Goal: Navigation & Orientation: Find specific page/section

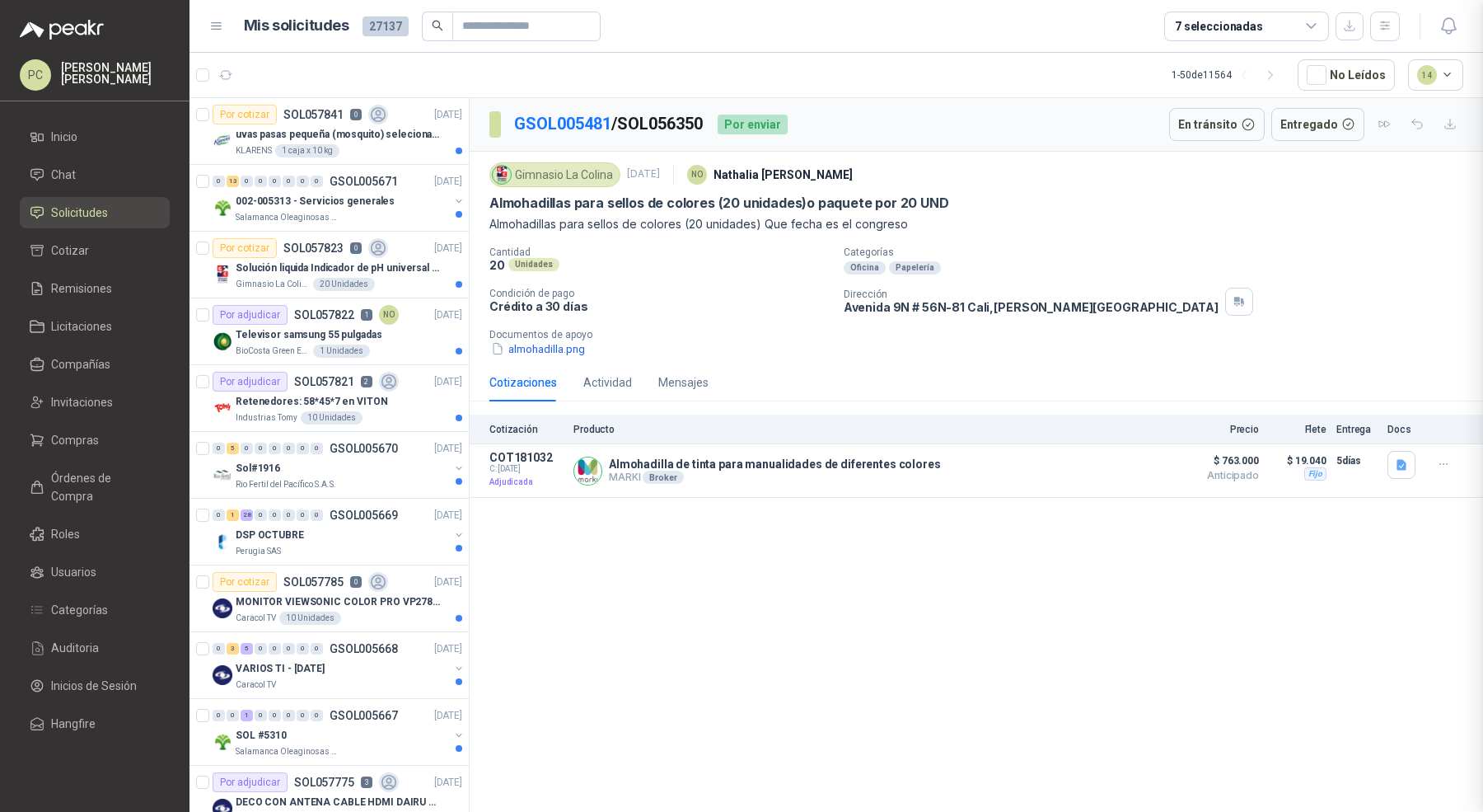
scroll to position [520, 0]
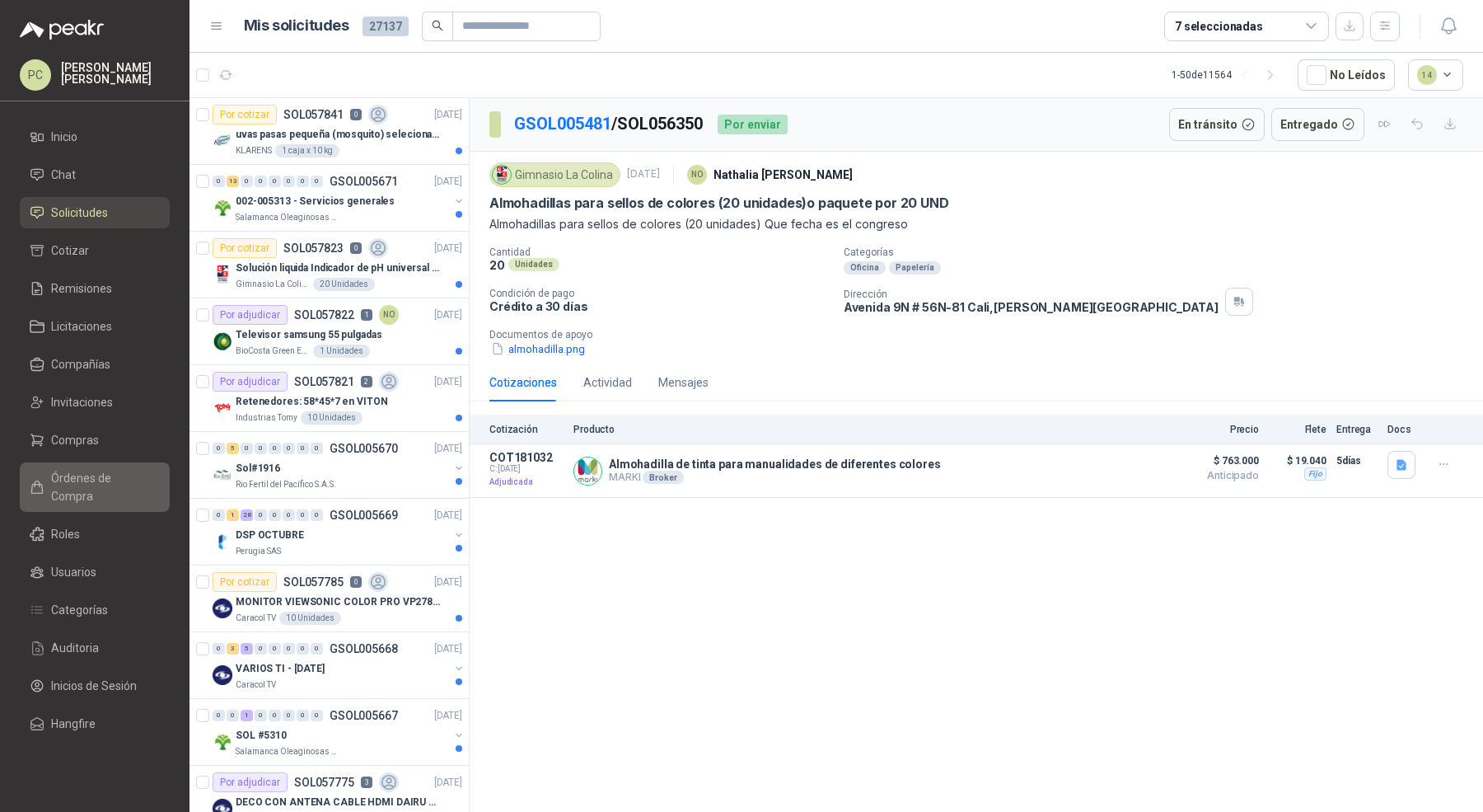
click at [97, 462] on link "Órdenes de Compra" at bounding box center [95, 486] width 150 height 49
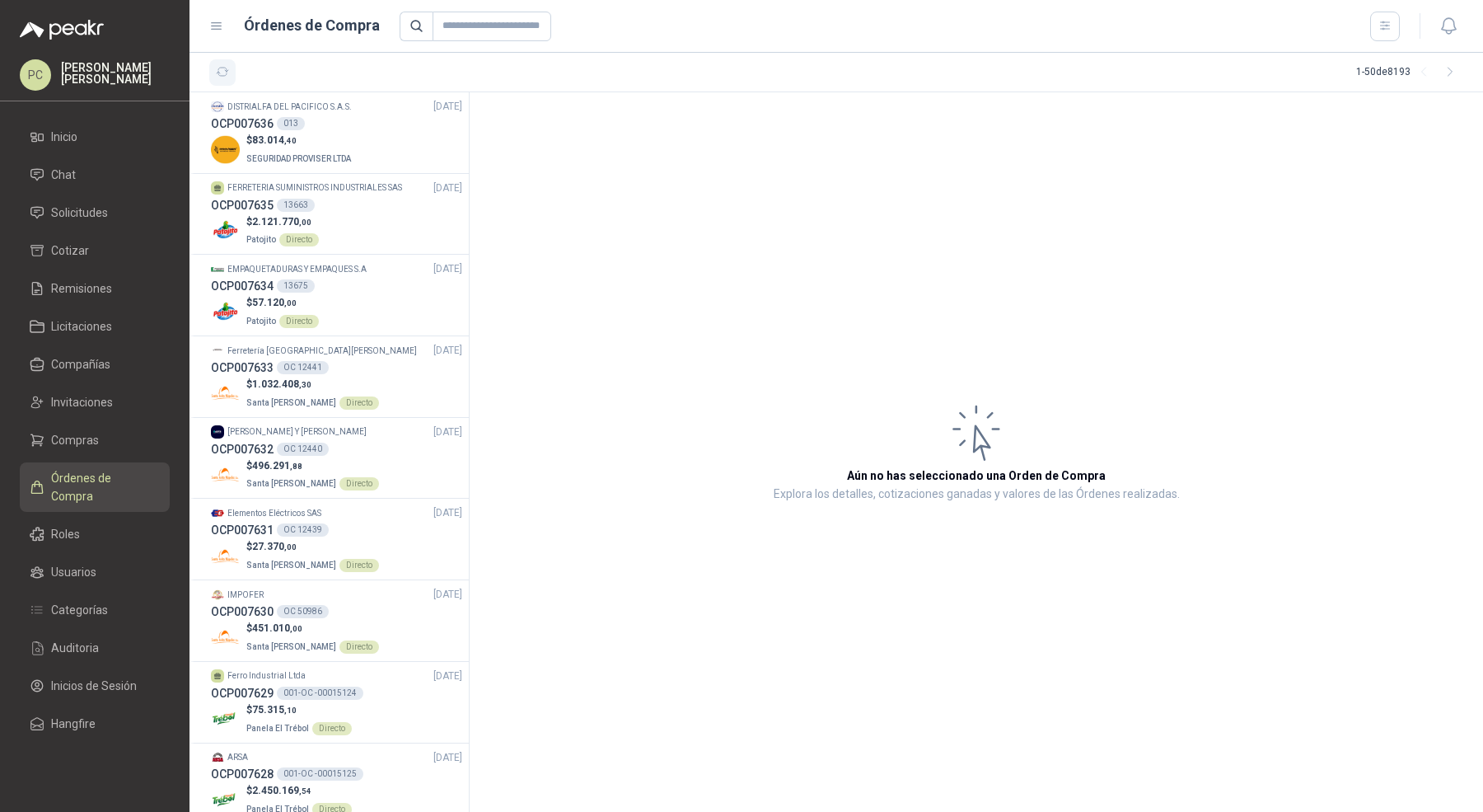
click at [217, 68] on icon "button" at bounding box center [223, 72] width 14 height 14
click at [91, 201] on link "Solicitudes" at bounding box center [95, 212] width 150 height 31
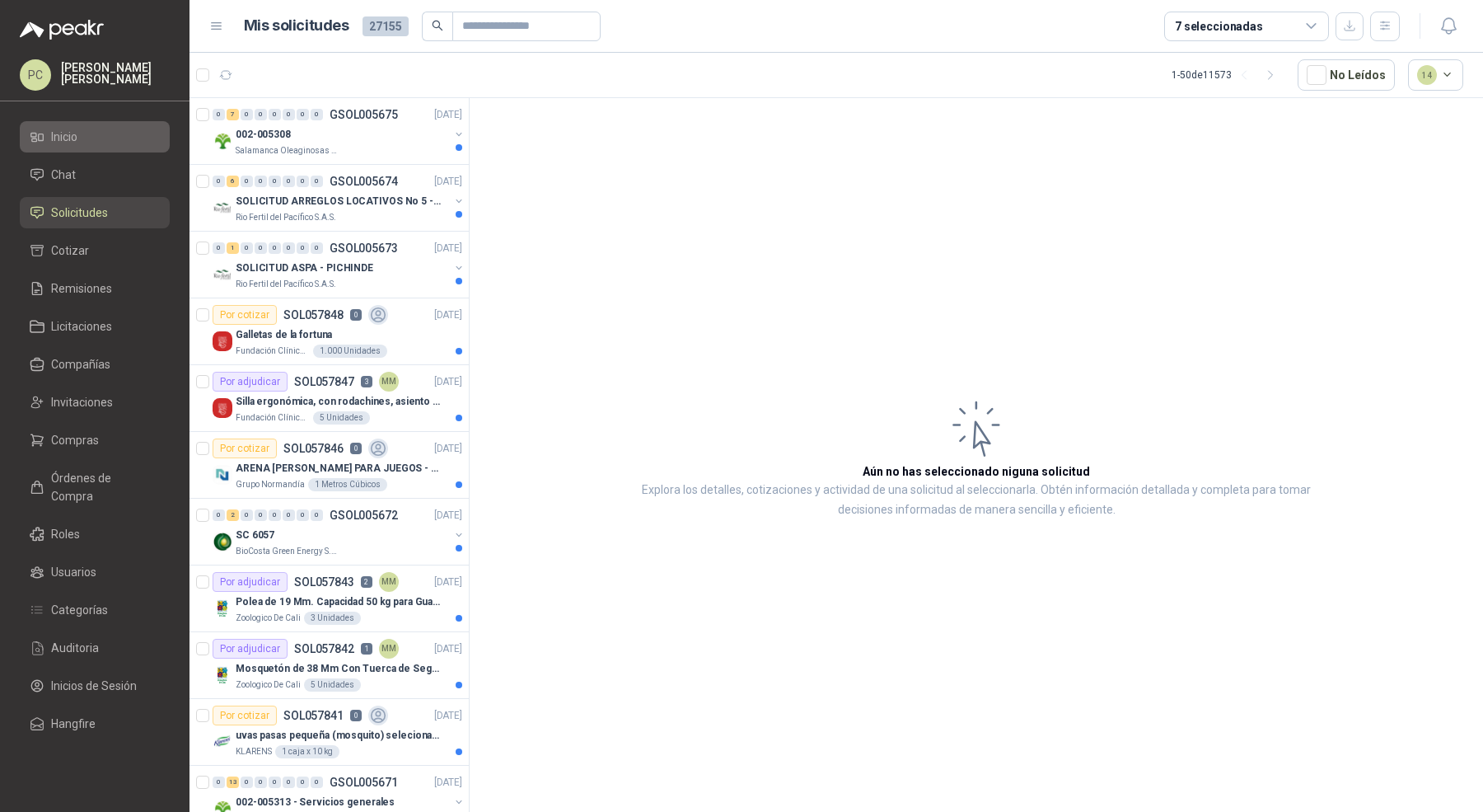
click at [62, 140] on span "Inicio" at bounding box center [64, 137] width 27 height 18
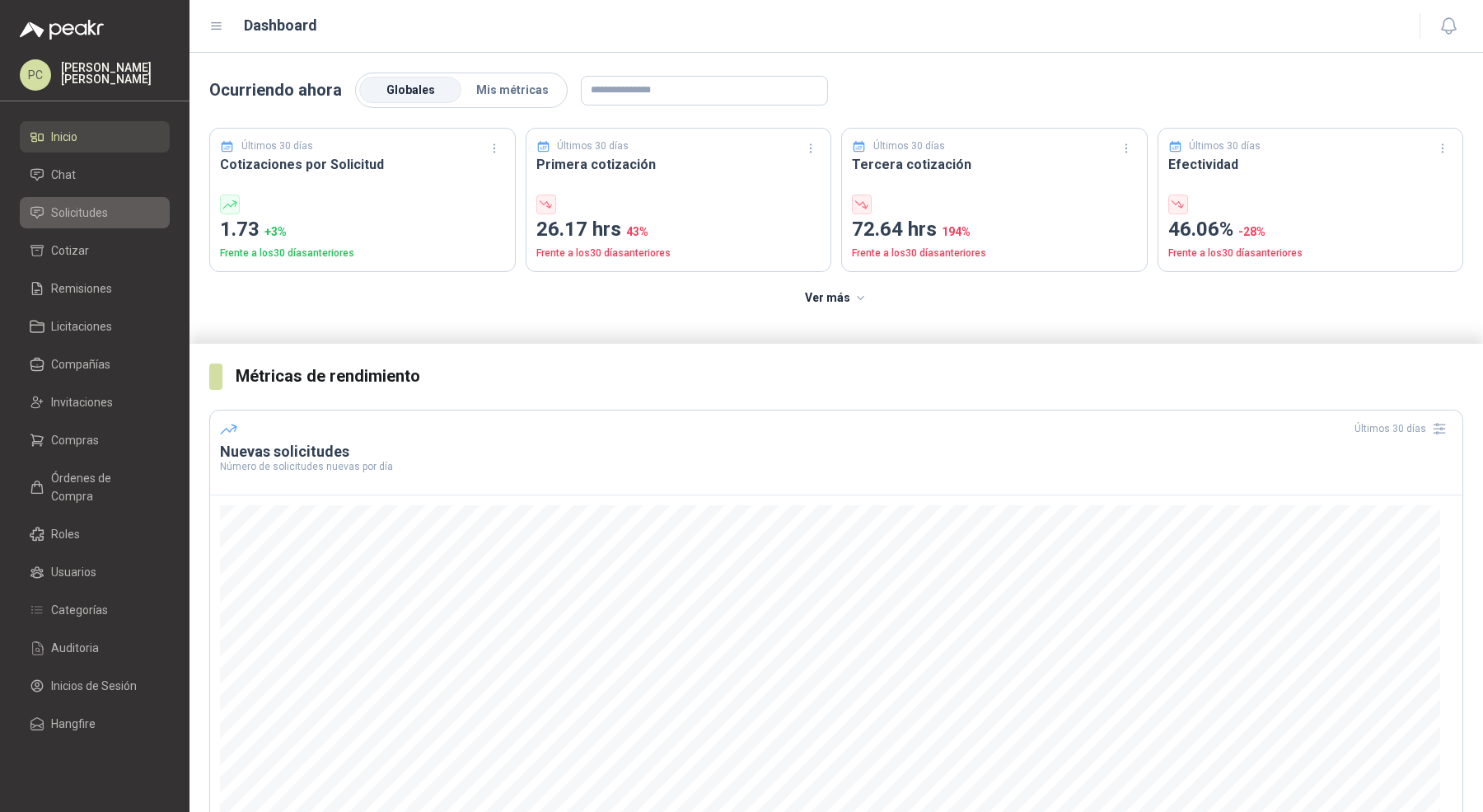
click at [76, 217] on span "Solicitudes" at bounding box center [79, 212] width 57 height 18
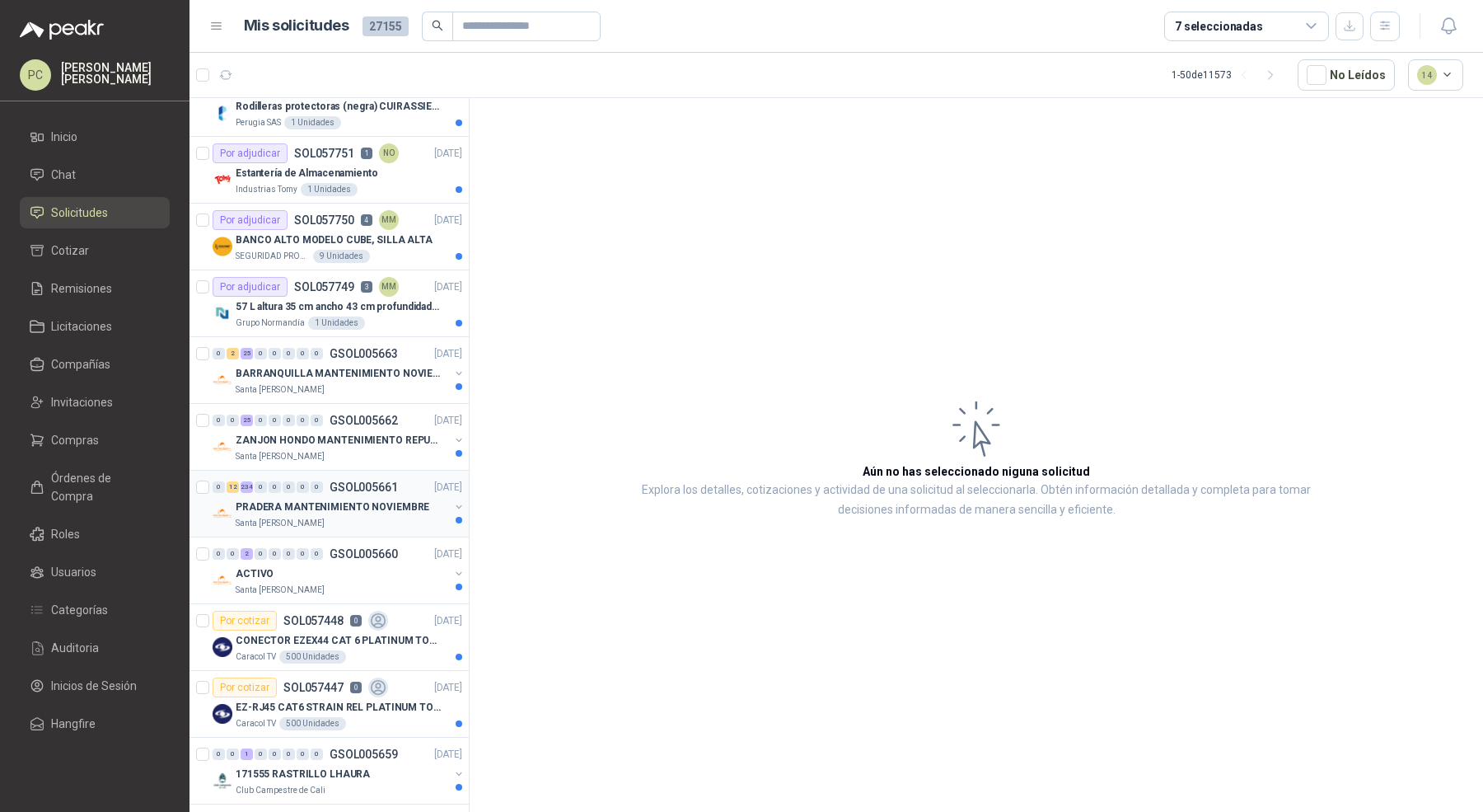
scroll to position [1902, 0]
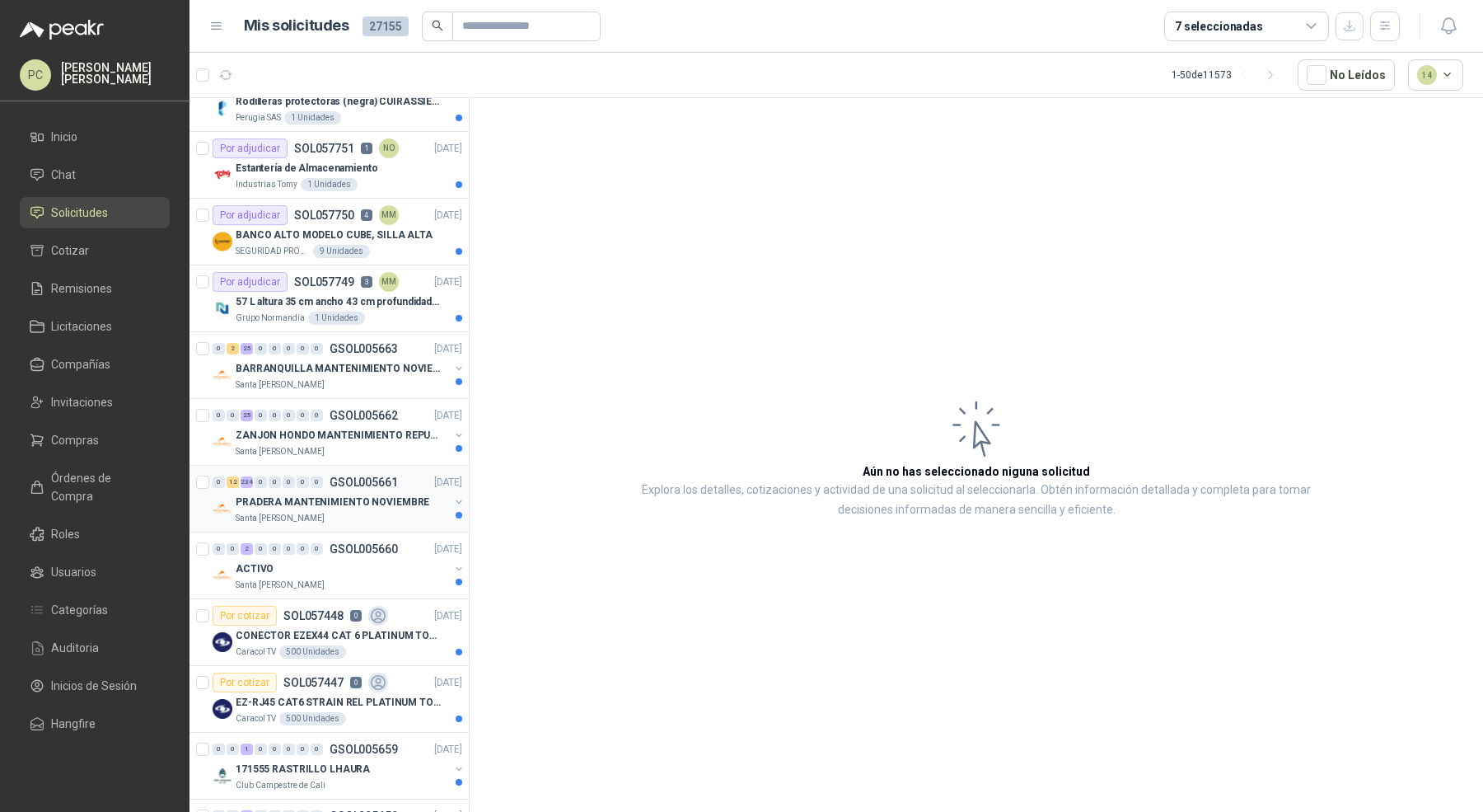
click at [339, 578] on div "Santa [PERSON_NAME]" at bounding box center [342, 584] width 213 height 13
